Goal: Register for event/course

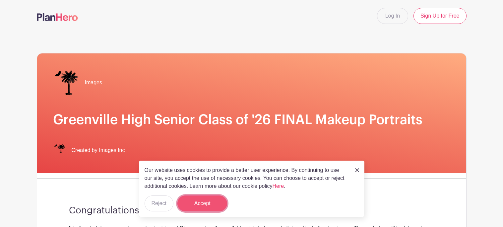
click at [211, 200] on button "Accept" at bounding box center [203, 203] width 50 height 16
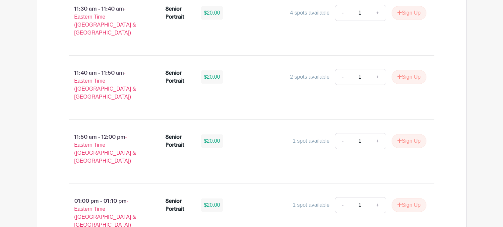
scroll to position [1465, 0]
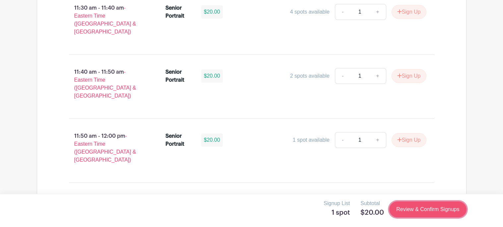
click at [440, 214] on link "Review & Confirm Signups" at bounding box center [428, 209] width 77 height 16
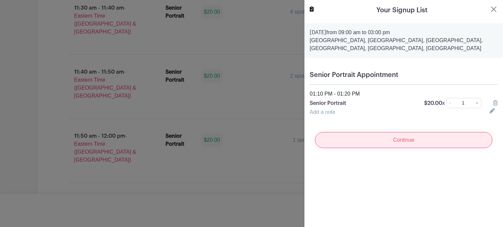
click at [443, 142] on input "Continue" at bounding box center [404, 140] width 178 height 16
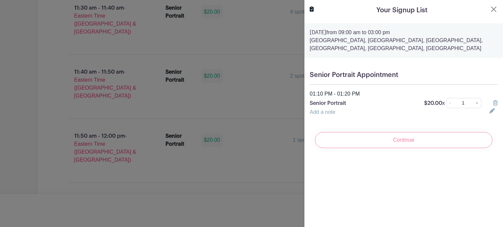
click at [428, 137] on div "Continue" at bounding box center [404, 140] width 188 height 27
click at [397, 144] on div "Continue" at bounding box center [404, 140] width 188 height 27
click at [455, 146] on div "Continue" at bounding box center [404, 140] width 188 height 27
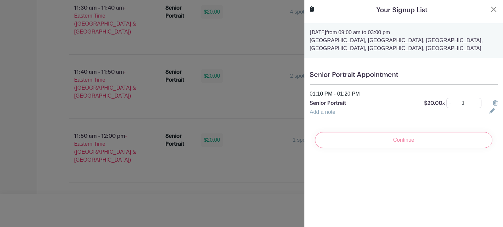
click at [455, 146] on div "Continue" at bounding box center [404, 140] width 188 height 27
click at [380, 138] on div "Continue" at bounding box center [404, 140] width 188 height 27
click at [379, 138] on div "Continue" at bounding box center [404, 140] width 188 height 27
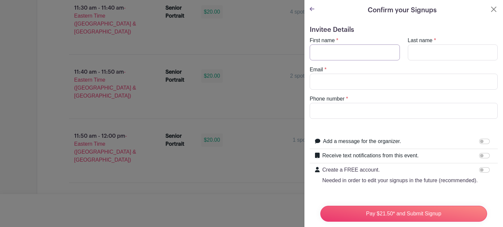
click at [345, 50] on input "First name" at bounding box center [355, 52] width 90 height 16
type input "[PERSON_NAME] 1"
type input "[PERSON_NAME]"
click at [350, 50] on input "[PERSON_NAME] 1" at bounding box center [355, 52] width 90 height 16
type input "[PERSON_NAME]"
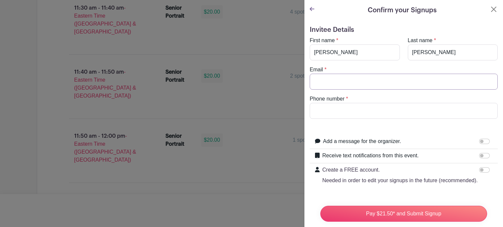
click at [338, 80] on input "Email" at bounding box center [404, 82] width 188 height 16
type input "gmigue3677"
type input "G"
click at [365, 79] on input "gmigue3677" at bounding box center [404, 82] width 188 height 16
type input "[EMAIL_ADDRESS][DOMAIN_NAME]"
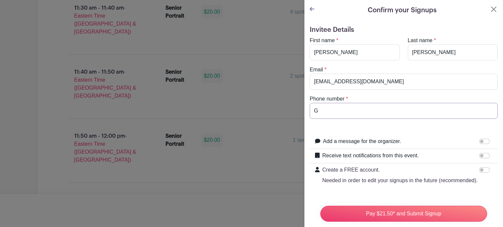
click at [354, 108] on input "G" at bounding box center [404, 111] width 188 height 16
type input "8647356327"
click at [409, 140] on div "Add a message for the organizer." at bounding box center [408, 141] width 170 height 9
click at [484, 157] on input "Receive text notifications from this event." at bounding box center [484, 155] width 11 height 5
checkbox input "true"
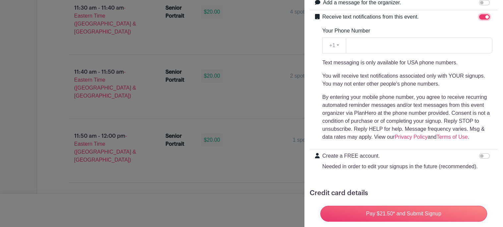
scroll to position [138, 0]
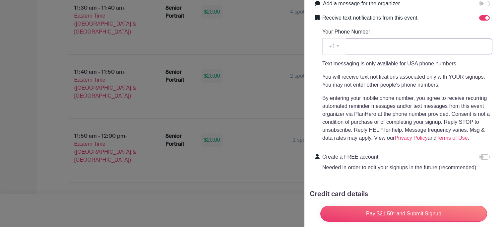
click at [392, 52] on input "Your Phone Number" at bounding box center [419, 46] width 147 height 16
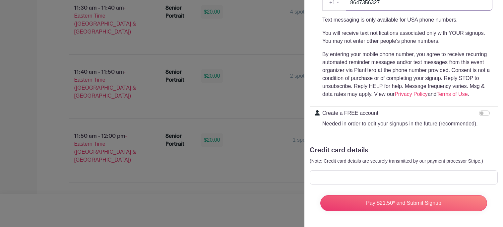
type input "8647356327"
